Goal: Information Seeking & Learning: Learn about a topic

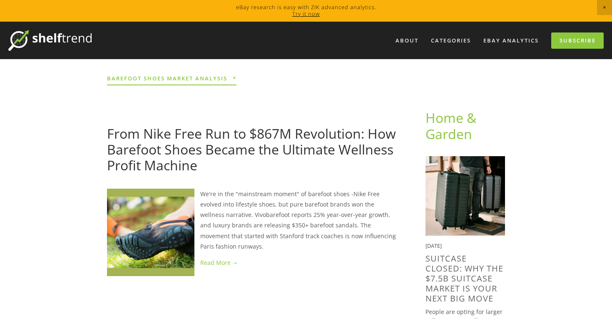
click at [225, 257] on link at bounding box center [253, 262] width 292 height 10
